Goal: Information Seeking & Learning: Learn about a topic

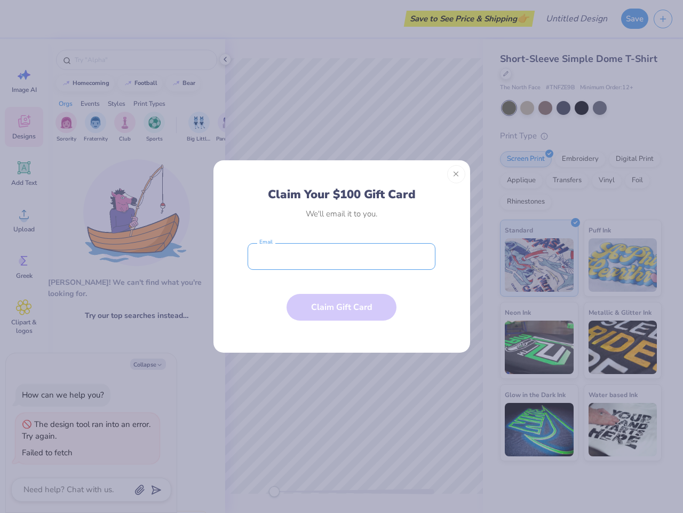
type textarea "x"
click at [342, 256] on input "email" at bounding box center [342, 256] width 188 height 27
click at [456, 174] on button "Close" at bounding box center [456, 174] width 18 height 18
